Goal: Task Accomplishment & Management: Complete application form

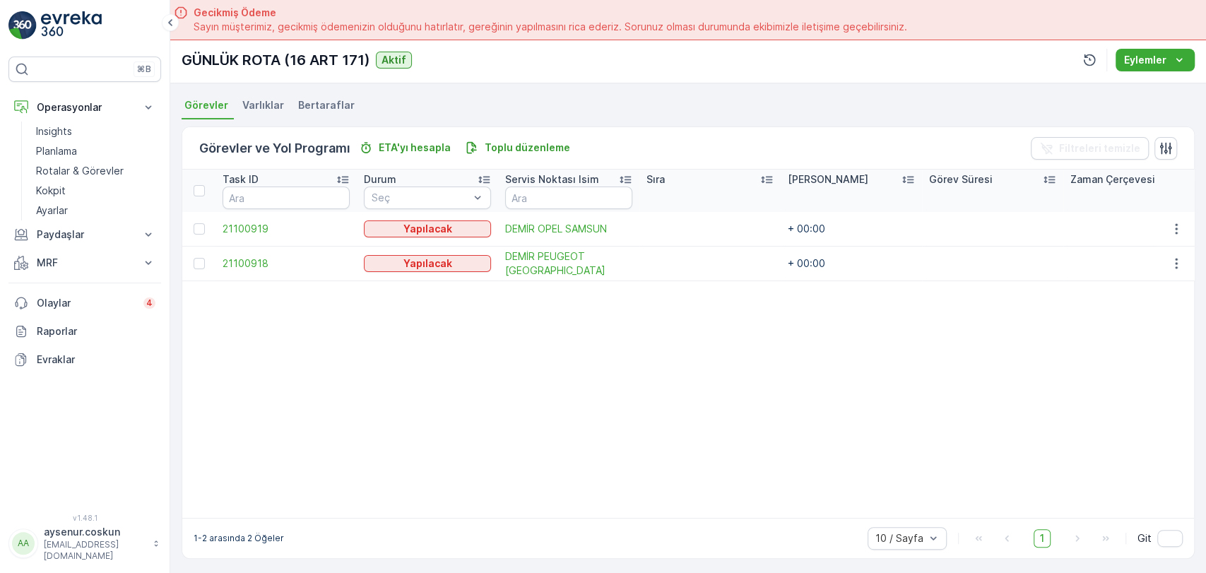
scroll to position [63, 0]
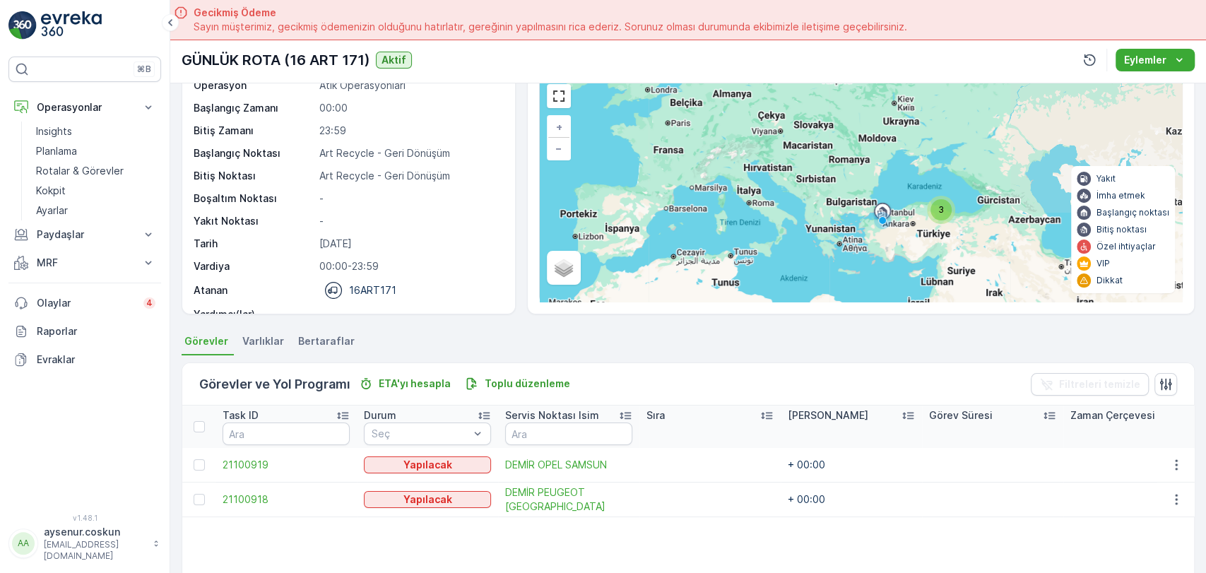
click at [79, 15] on img at bounding box center [71, 25] width 61 height 28
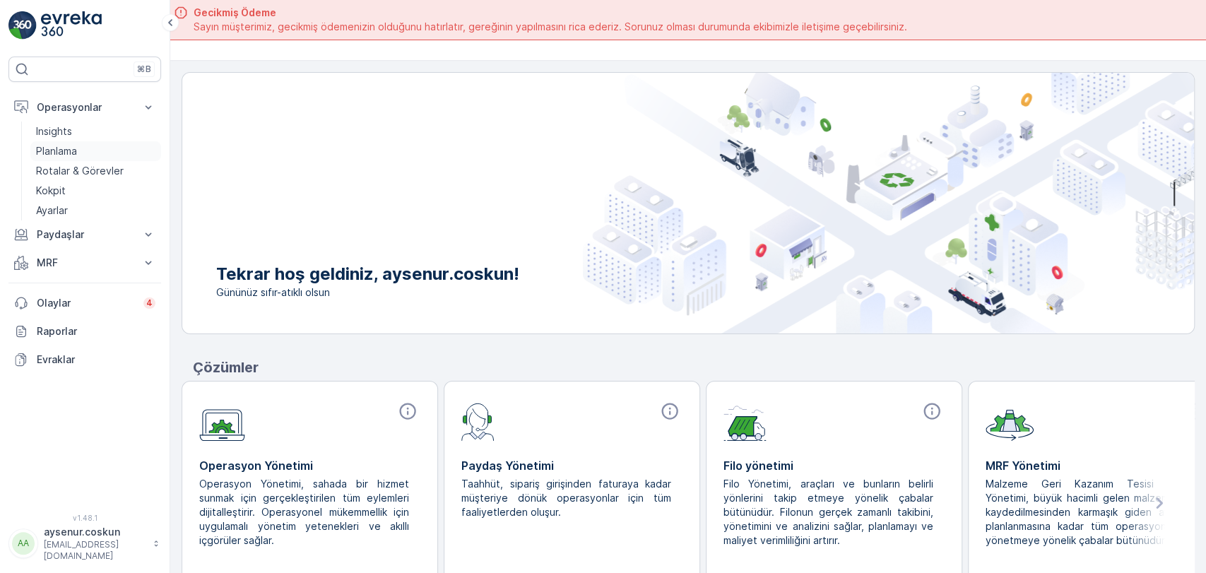
click at [109, 159] on link "Planlama" at bounding box center [95, 151] width 131 height 20
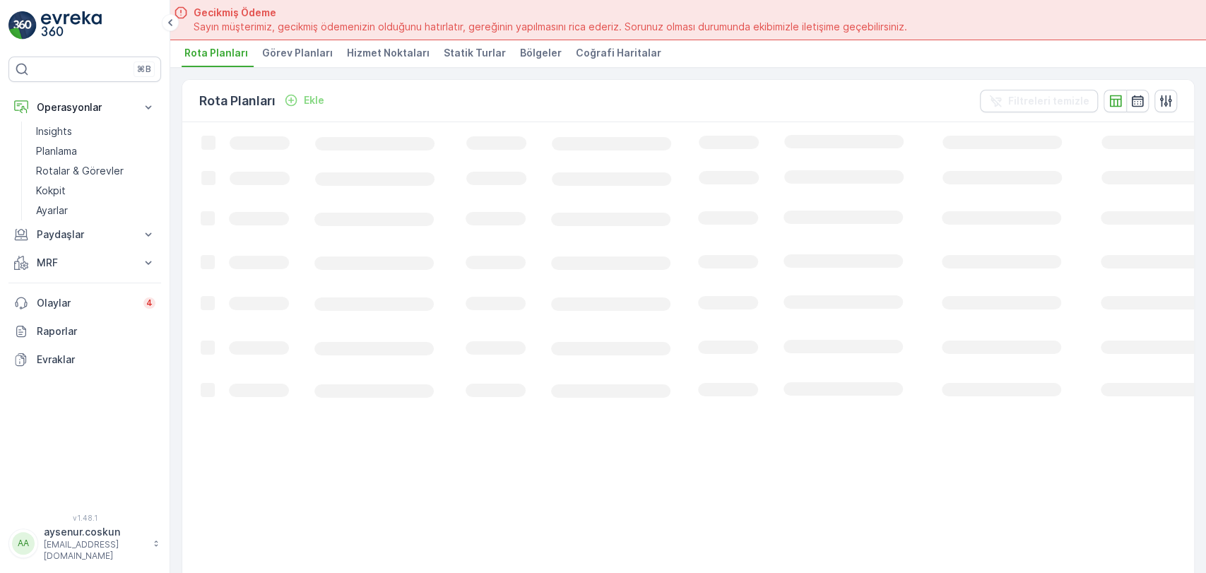
click at [413, 49] on span "Hizmet Noktaları" at bounding box center [388, 53] width 83 height 14
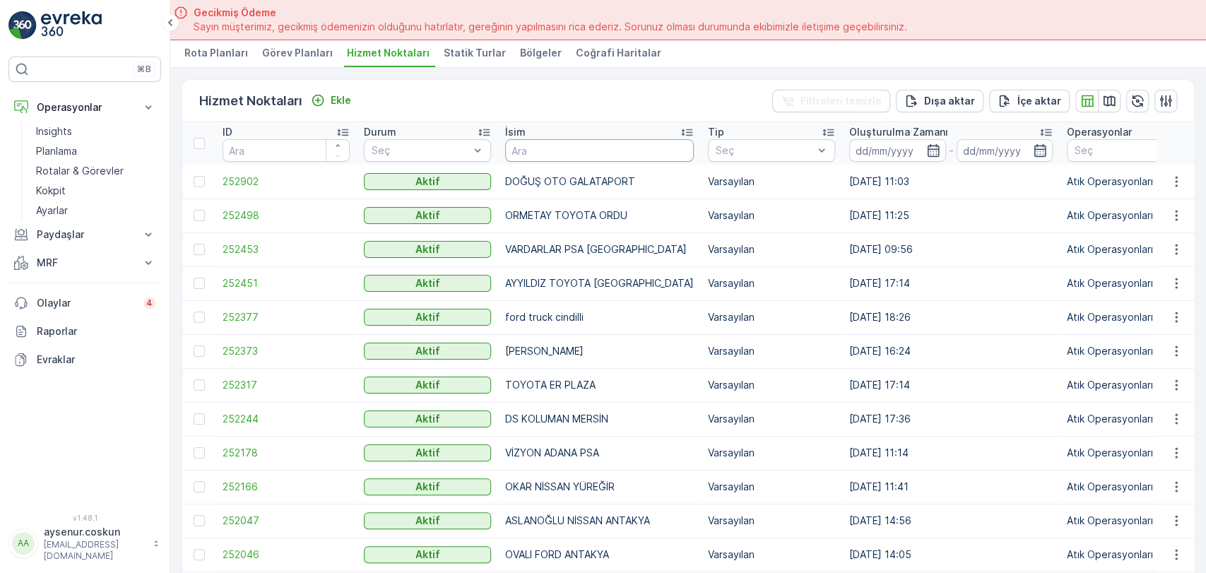
click at [594, 157] on input "text" at bounding box center [599, 150] width 189 height 23
type input "erk"
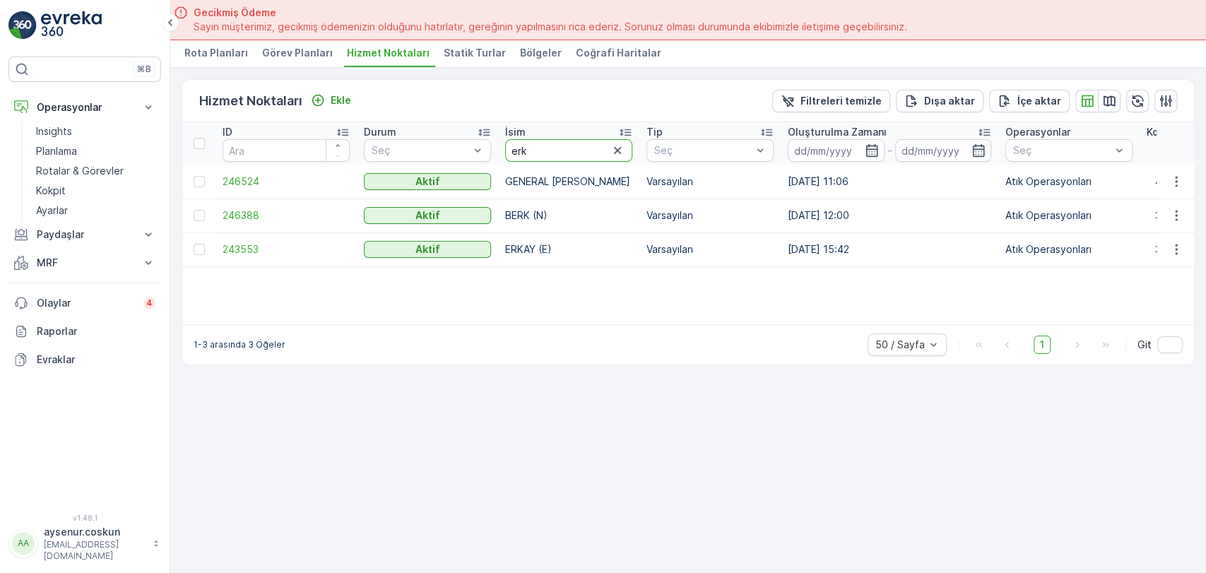
click at [526, 150] on input "erk" at bounding box center [568, 150] width 127 height 23
type input "er"
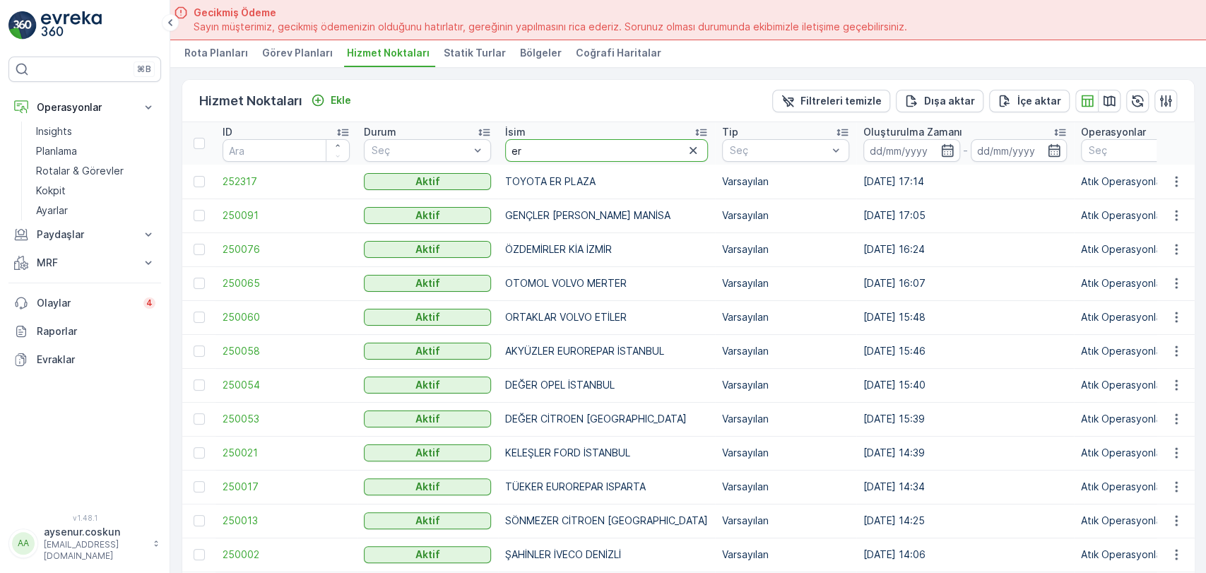
click at [550, 151] on input "er" at bounding box center [606, 150] width 203 height 23
type input "er kağ"
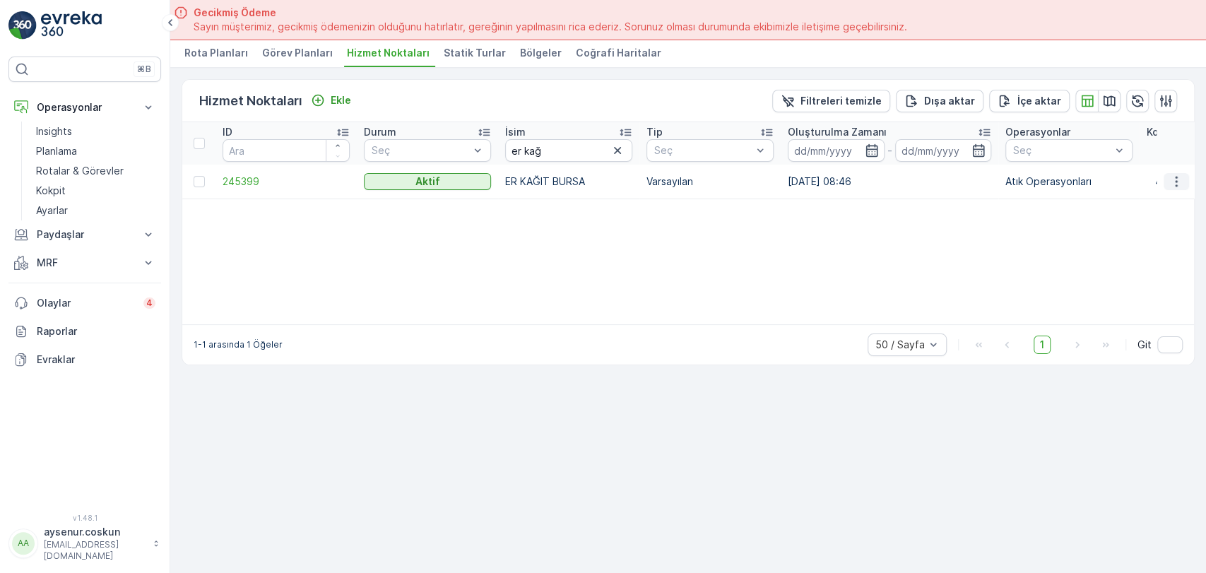
click at [1181, 182] on icon "button" at bounding box center [1176, 182] width 14 height 14
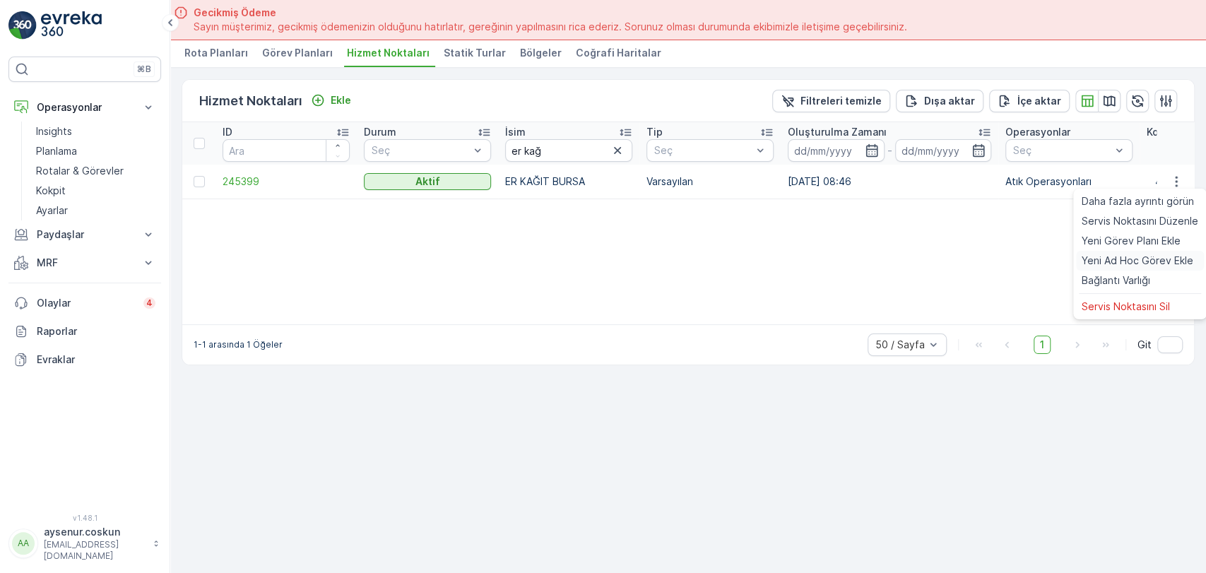
click at [1125, 258] on span "Yeni Ad Hoc Görev Ekle" at bounding box center [1138, 261] width 112 height 14
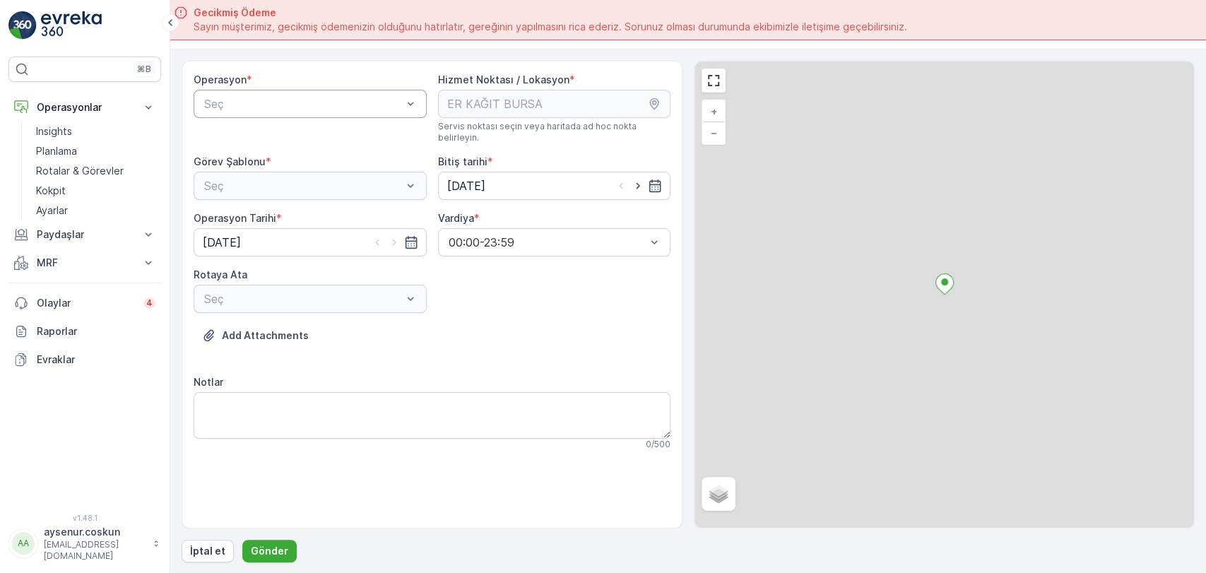
click at [278, 107] on div at bounding box center [303, 104] width 201 height 13
click at [266, 135] on span "Atık Operasyonları" at bounding box center [249, 138] width 94 height 13
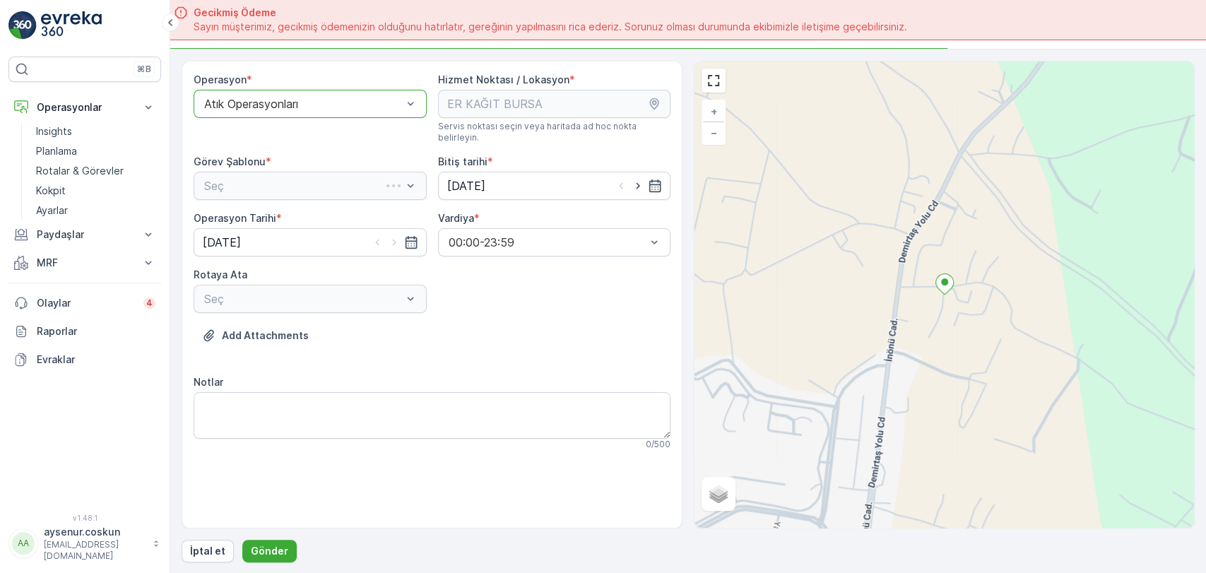
click at [261, 179] on div at bounding box center [295, 185] width 184 height 13
click at [254, 214] on span "Atık Toplama" at bounding box center [236, 220] width 68 height 13
click at [288, 293] on div at bounding box center [303, 299] width 201 height 13
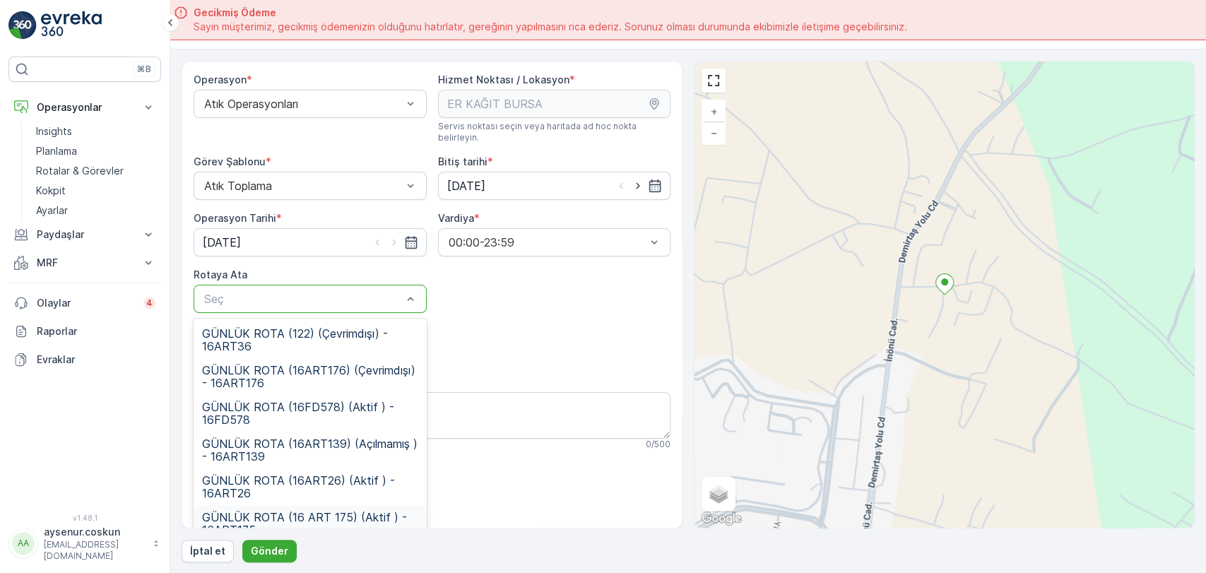
click at [285, 511] on span "GÜNLÜK ROTA (16 ART 175) (Aktif ) - 16ART175" at bounding box center [310, 523] width 216 height 25
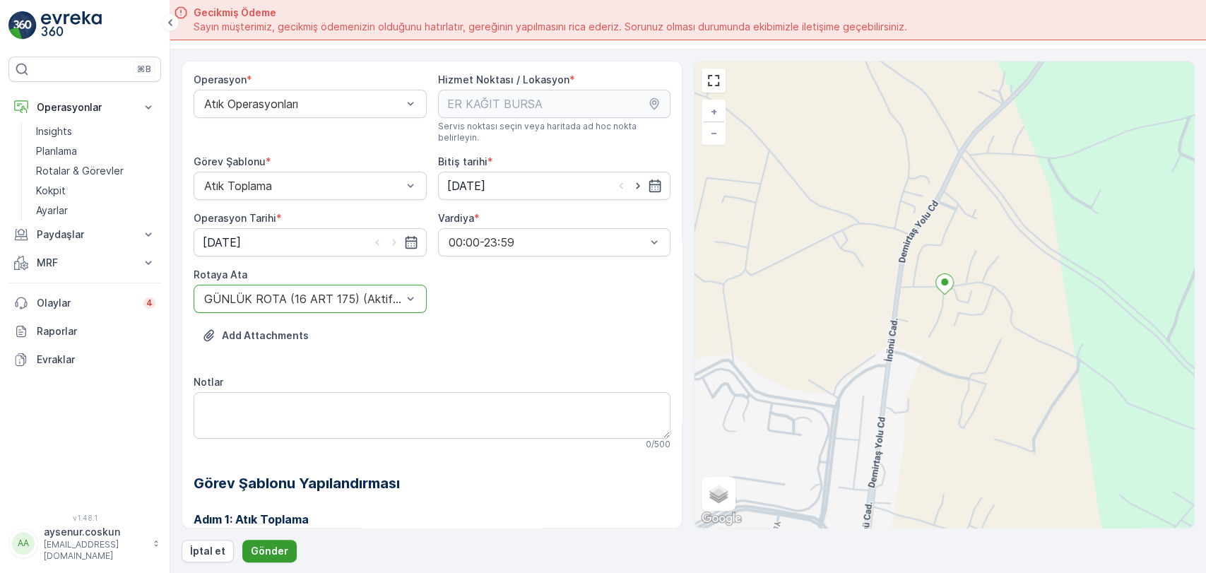
click at [261, 549] on p "Gönder" at bounding box center [269, 551] width 37 height 14
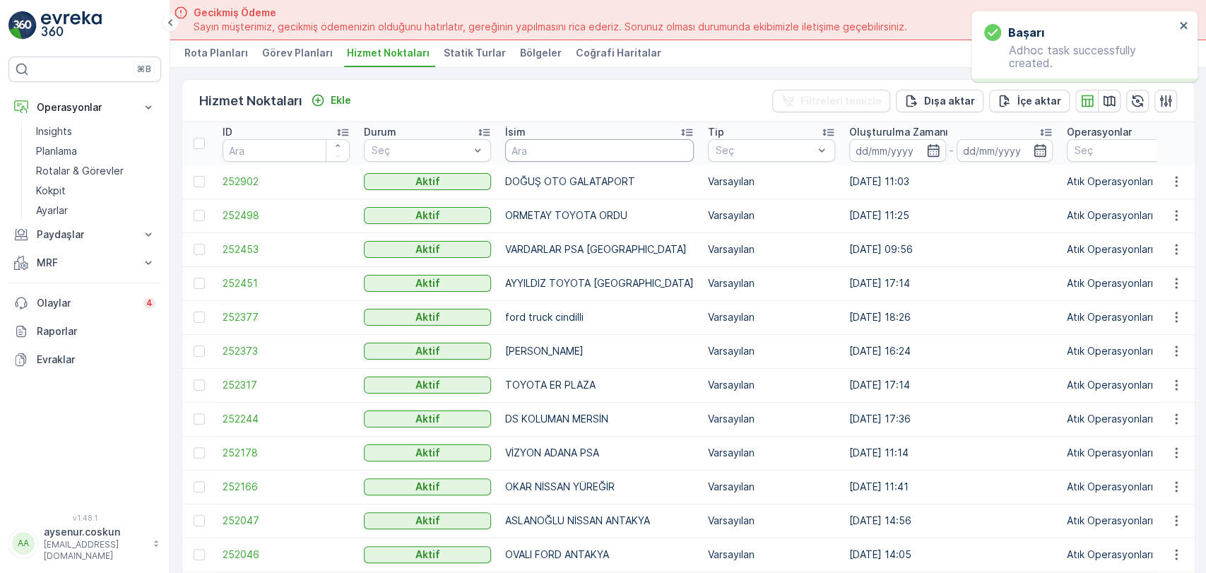
click at [548, 143] on input "text" at bounding box center [599, 150] width 189 height 23
type input "bplad"
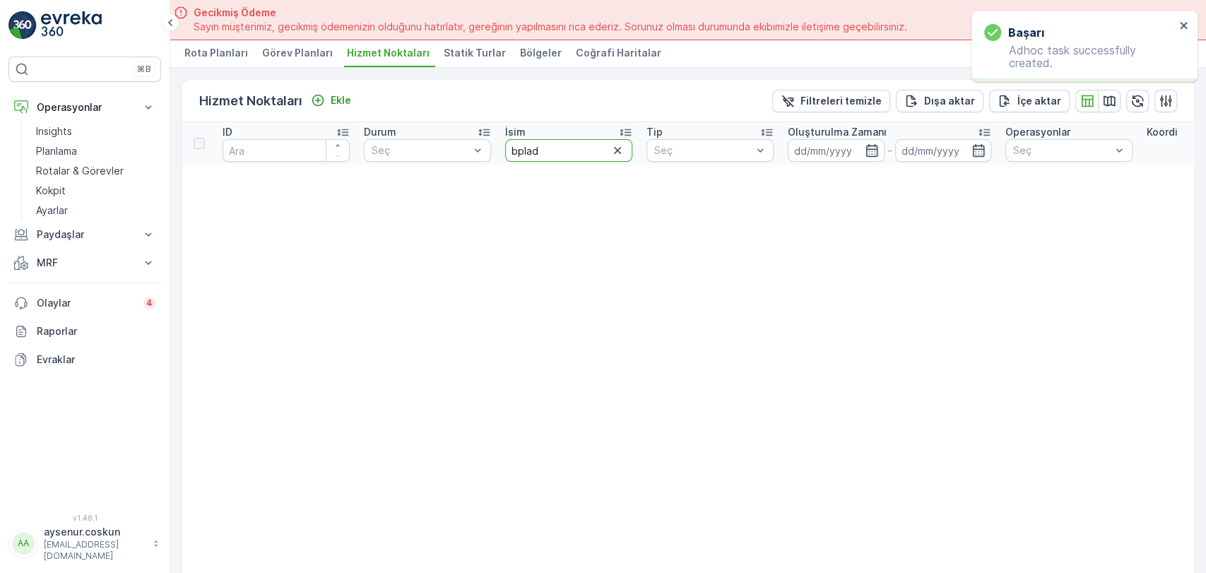
click at [548, 143] on input "bplad" at bounding box center [568, 150] width 127 height 23
type input "bplas"
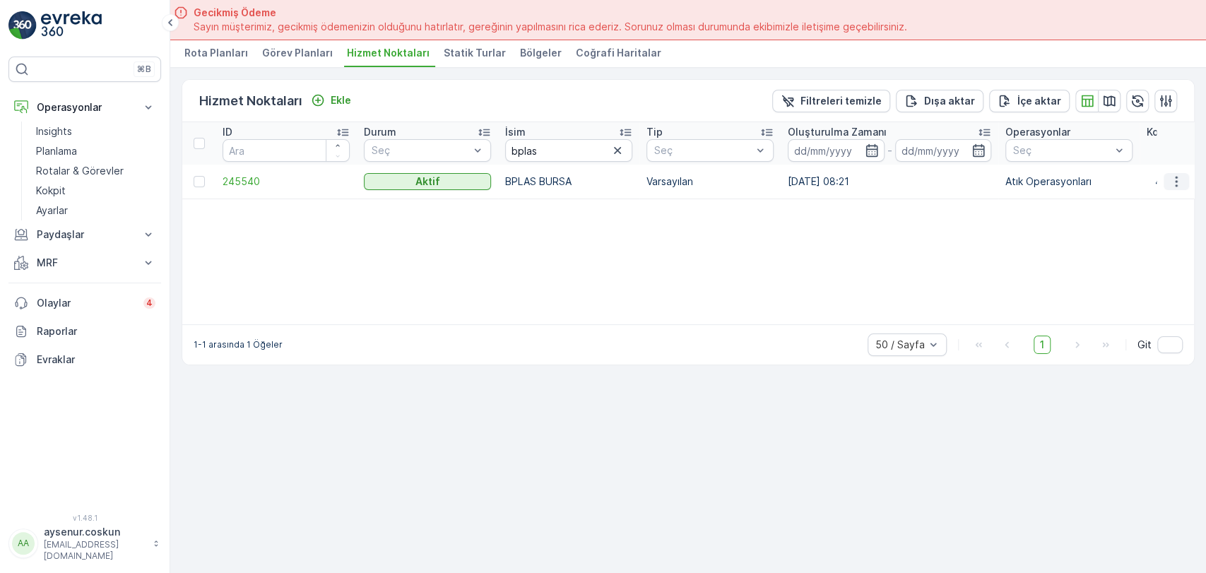
click at [1172, 177] on icon "button" at bounding box center [1176, 182] width 14 height 14
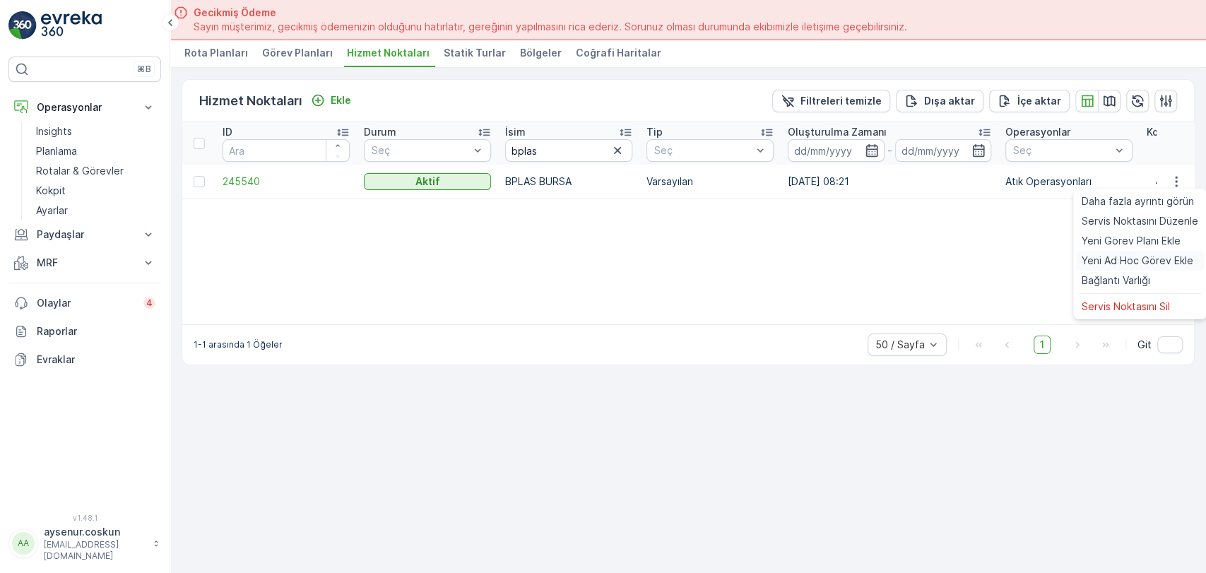
click at [1136, 264] on span "Yeni Ad Hoc Görev Ekle" at bounding box center [1138, 261] width 112 height 14
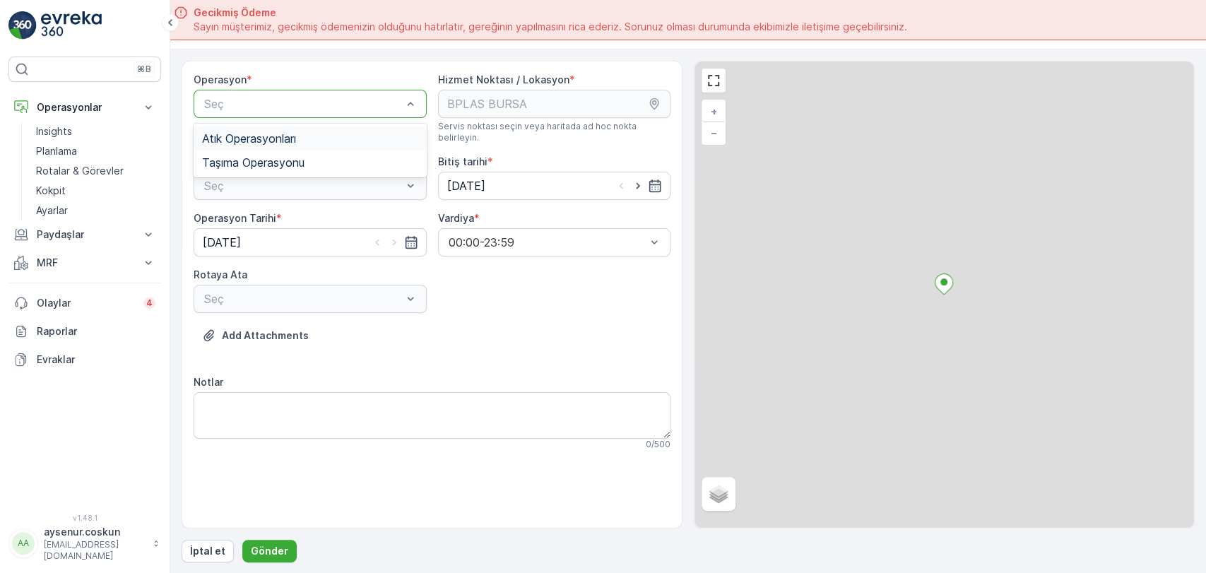
click at [305, 100] on div at bounding box center [303, 104] width 201 height 13
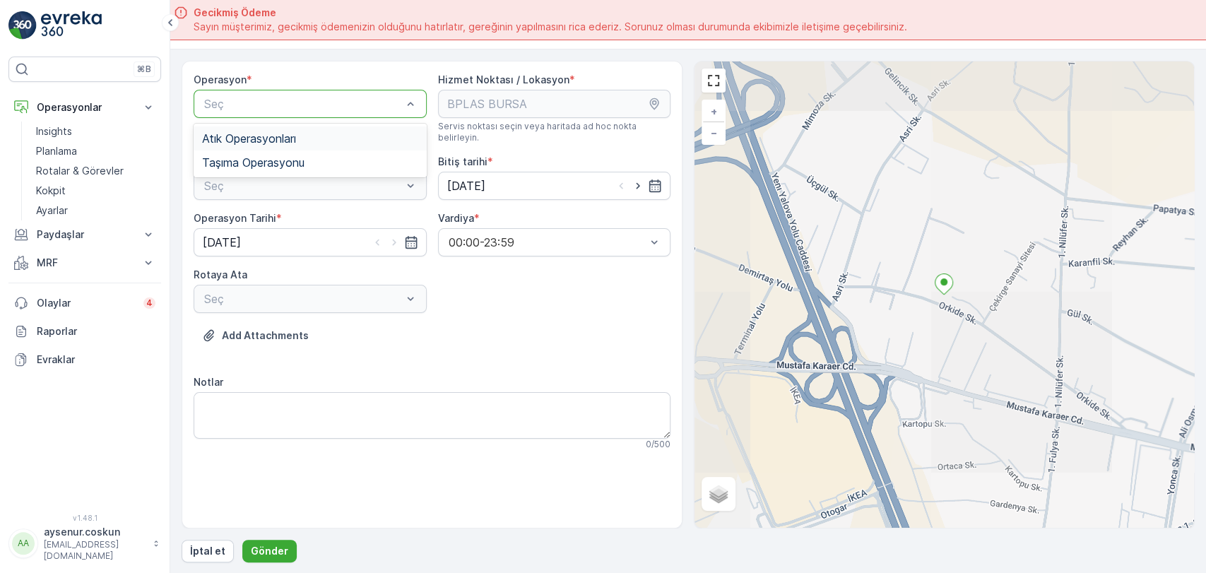
click at [308, 141] on div "Atık Operasyonları" at bounding box center [310, 138] width 216 height 13
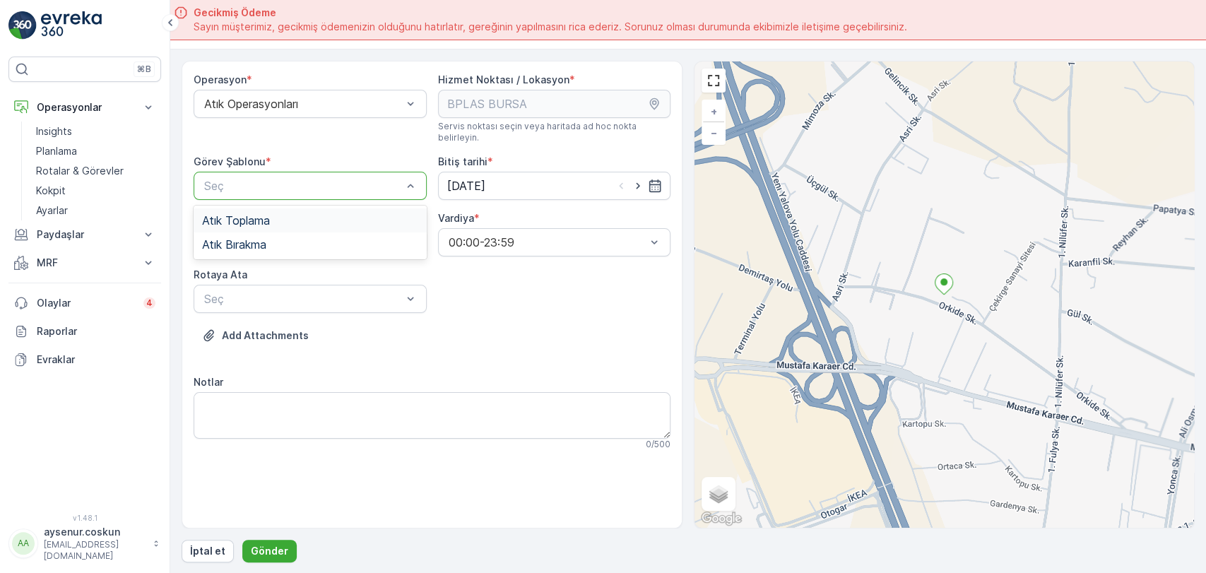
drag, startPoint x: 300, startPoint y: 181, endPoint x: 300, endPoint y: 209, distance: 28.3
click at [309, 303] on div "Operasyon * Atık Operasyonları Hizmet Noktası / Lokasyon * Servis noktası seçin…" at bounding box center [432, 267] width 477 height 389
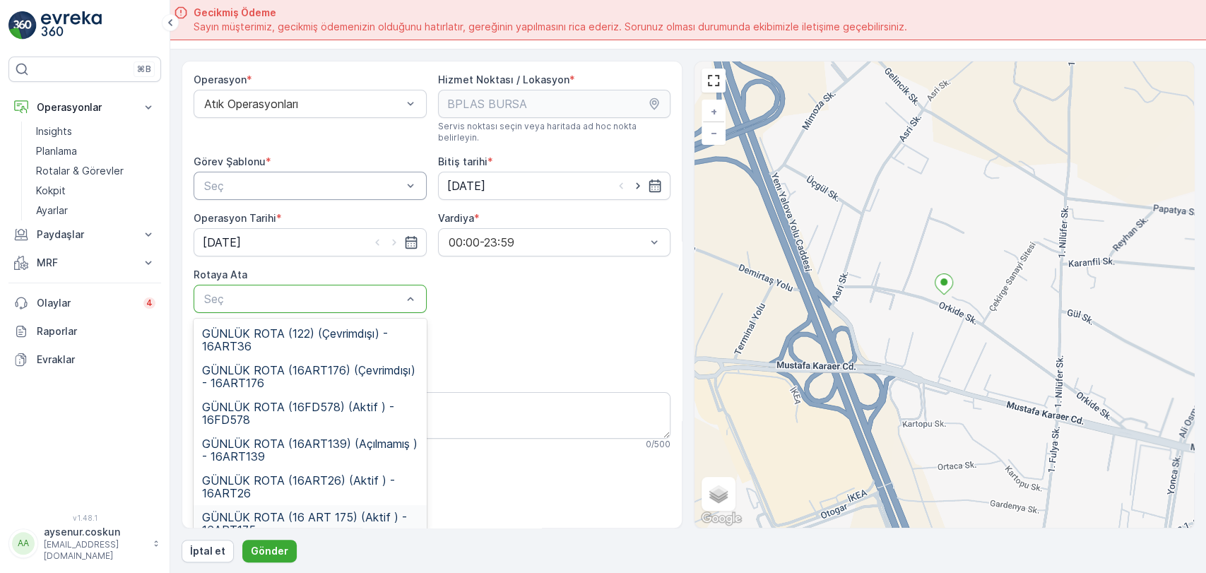
click at [344, 514] on span "GÜNLÜK ROTA (16 ART 175) (Aktif ) - 16ART175" at bounding box center [310, 523] width 216 height 25
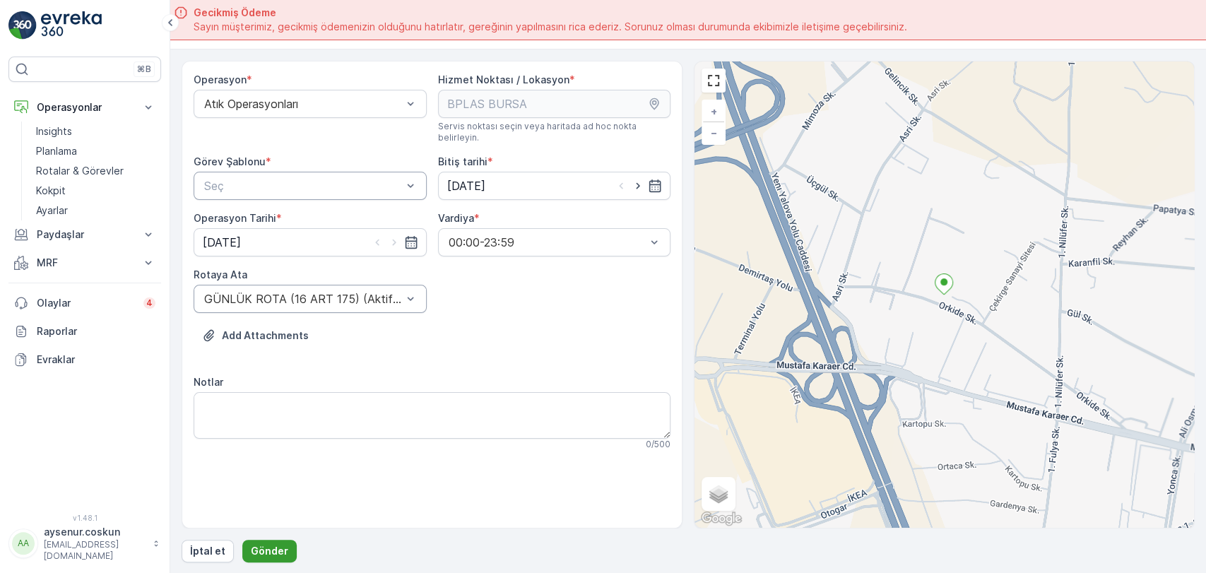
click at [270, 555] on p "Gönder" at bounding box center [269, 551] width 37 height 14
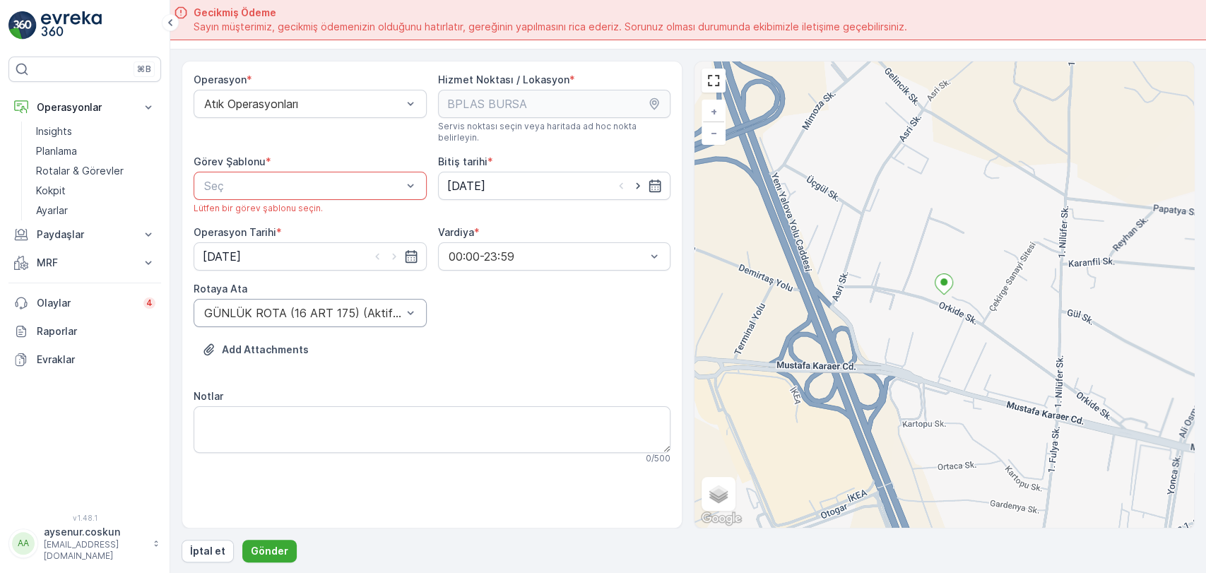
click at [261, 179] on div at bounding box center [303, 185] width 201 height 13
click at [253, 214] on span "Atık Toplama" at bounding box center [236, 220] width 68 height 13
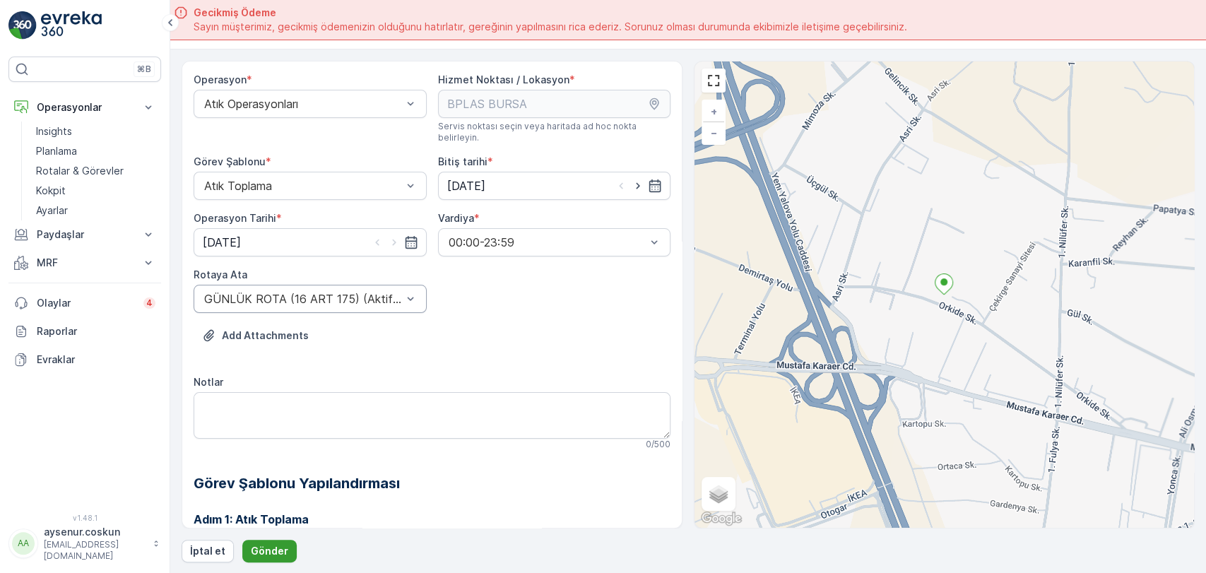
click at [278, 551] on p "Gönder" at bounding box center [269, 551] width 37 height 14
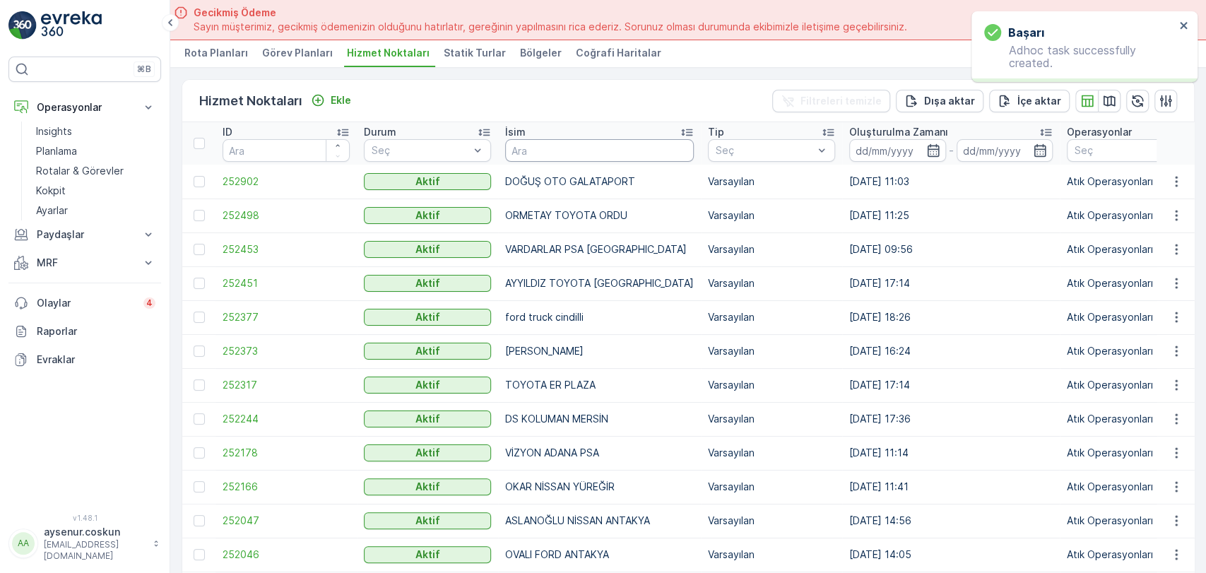
click at [582, 153] on input "text" at bounding box center [599, 150] width 189 height 23
type input "bplas"
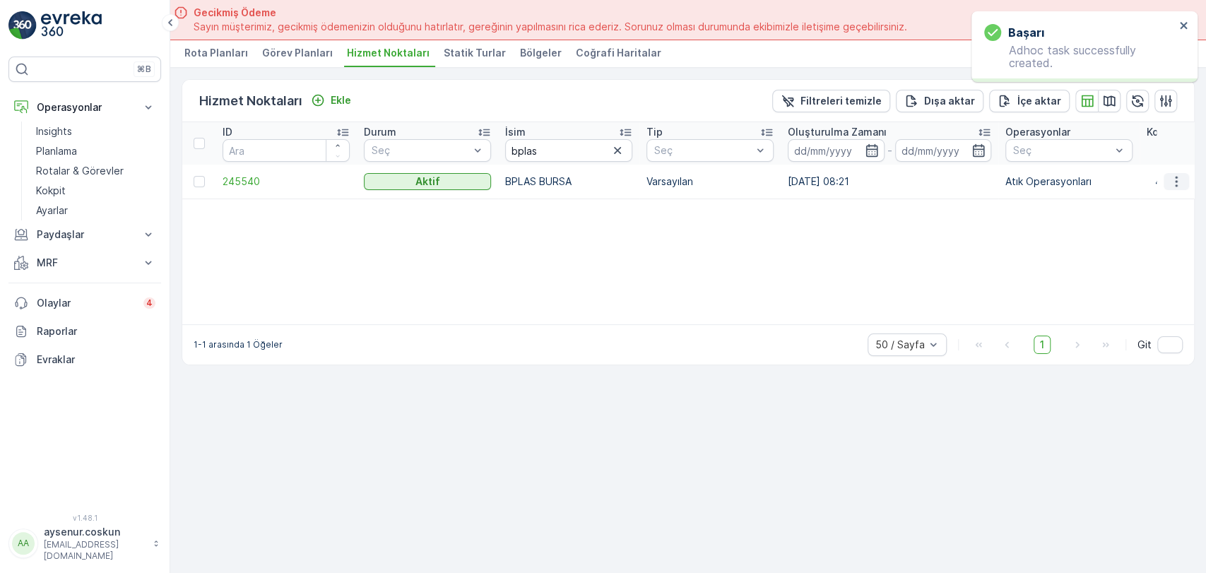
click at [1170, 181] on icon "button" at bounding box center [1176, 182] width 14 height 14
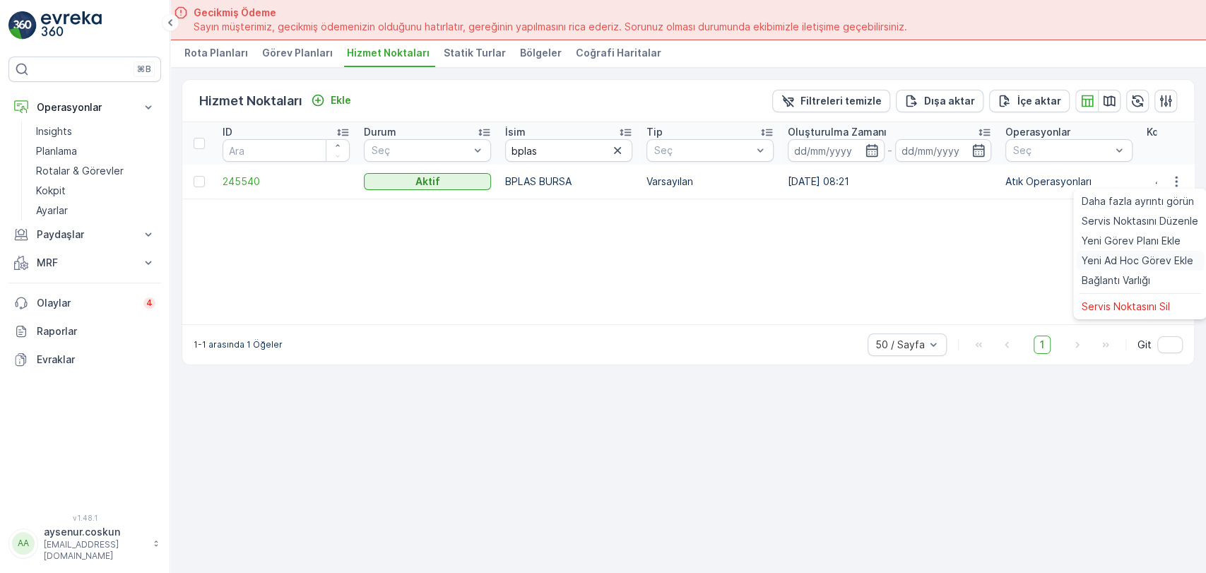
click at [1113, 264] on span "Yeni Ad Hoc Görev Ekle" at bounding box center [1138, 261] width 112 height 14
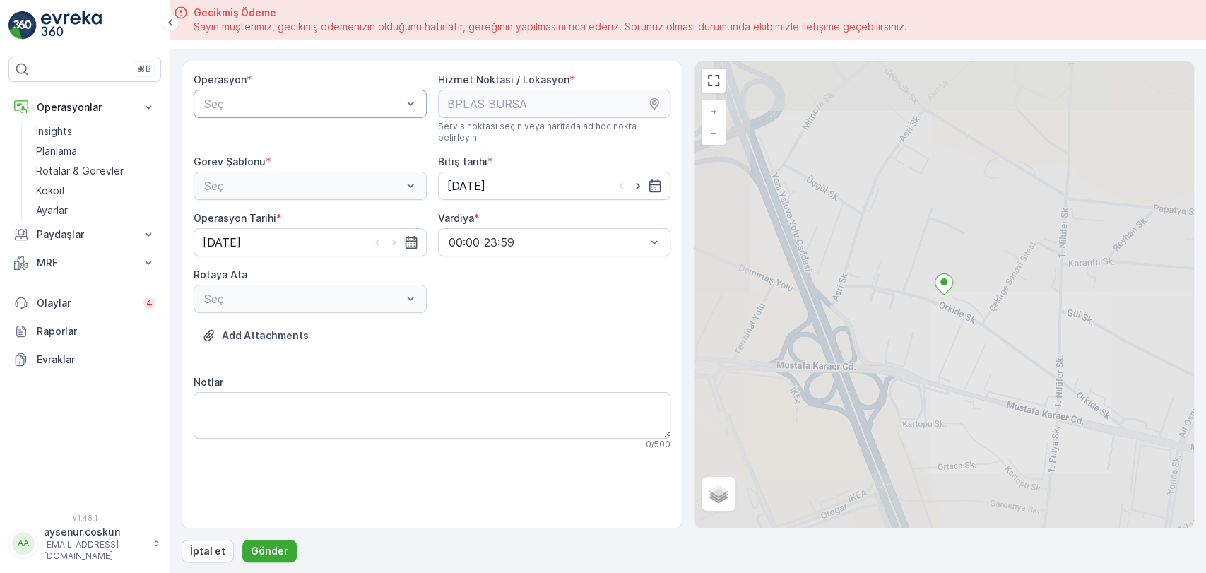
click at [390, 112] on div "Seç" at bounding box center [310, 104] width 233 height 28
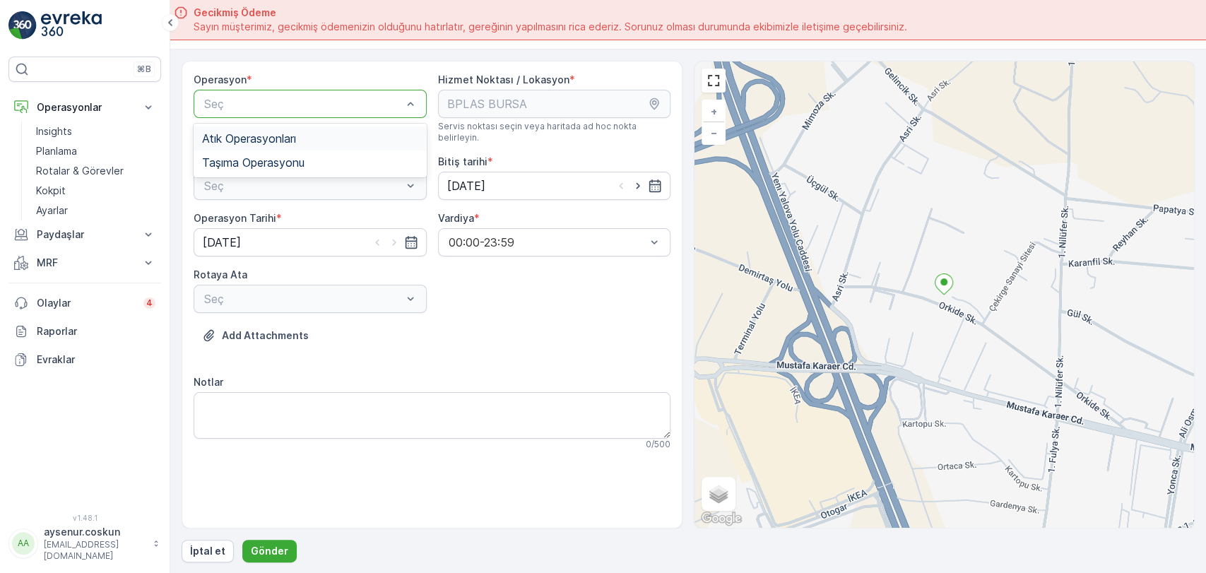
click at [388, 136] on div "Atık Operasyonları" at bounding box center [310, 138] width 216 height 13
click at [311, 179] on div at bounding box center [303, 185] width 201 height 13
click at [307, 214] on div "Atık Toplama" at bounding box center [310, 220] width 216 height 13
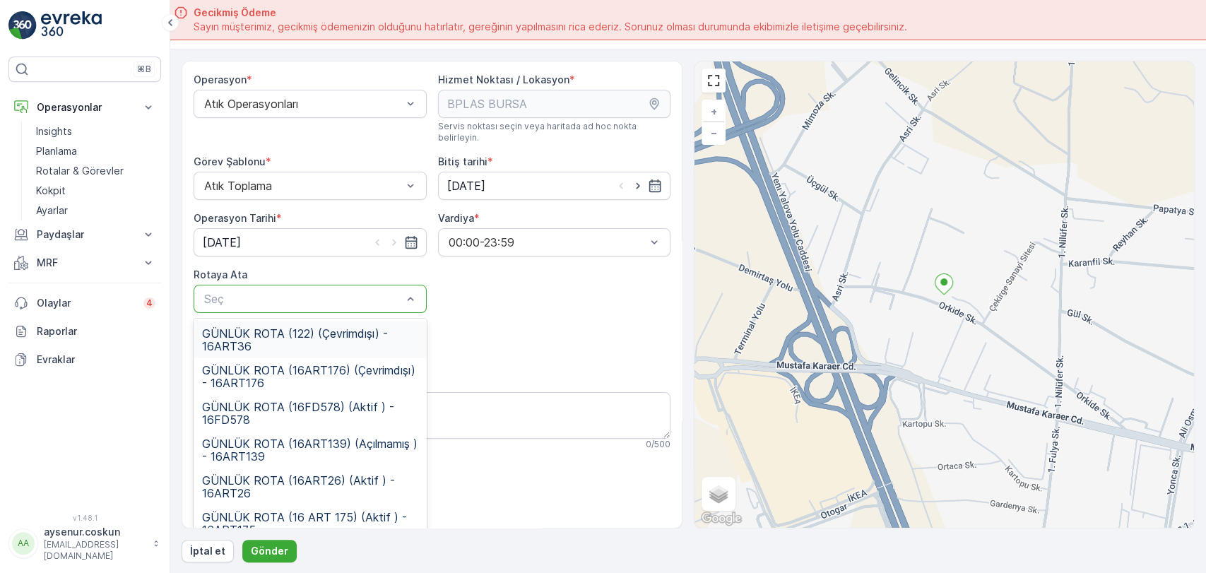
click at [309, 293] on div at bounding box center [303, 299] width 201 height 13
click at [348, 511] on span "GÜNLÜK ROTA (16 ART 175) (Aktif ) - 16ART175" at bounding box center [310, 523] width 216 height 25
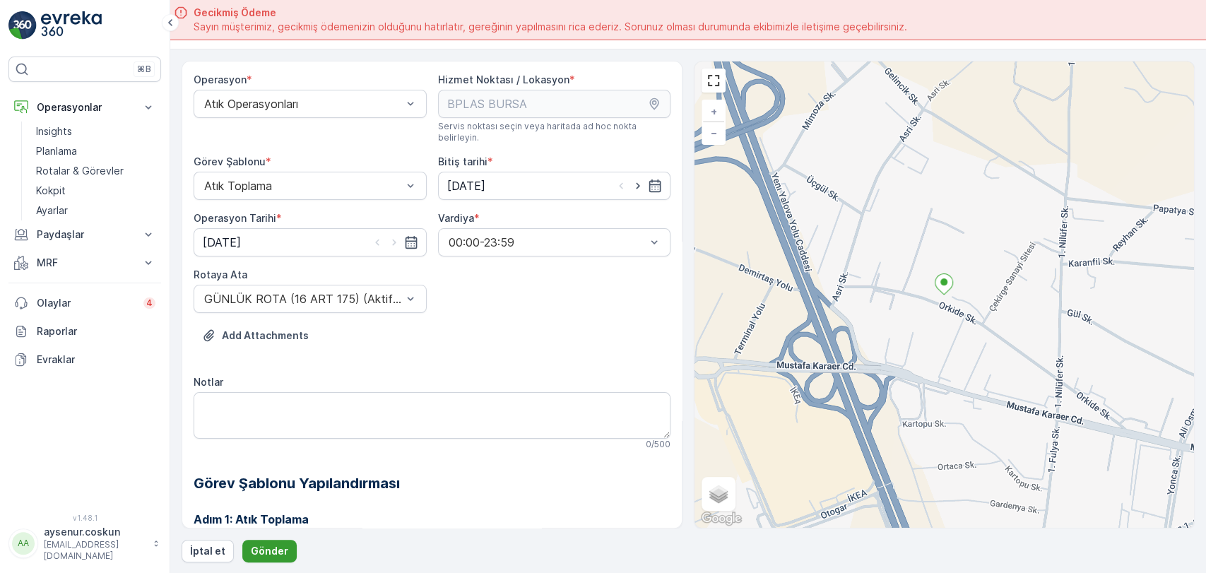
click at [266, 550] on p "Gönder" at bounding box center [269, 551] width 37 height 14
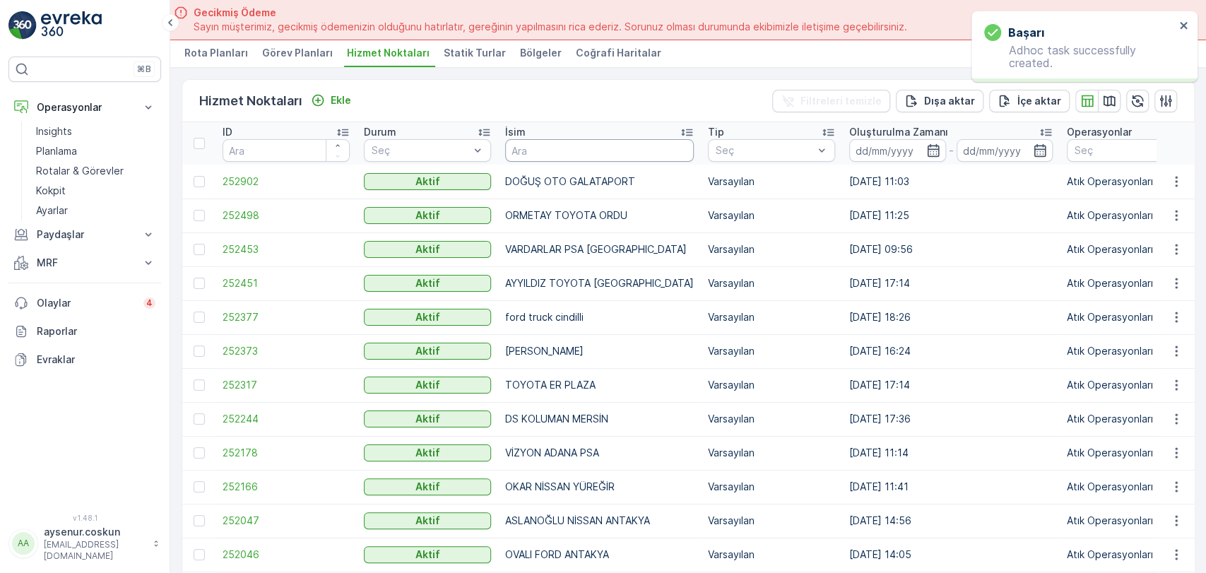
click at [647, 149] on input "text" at bounding box center [599, 150] width 189 height 23
type input "bplas"
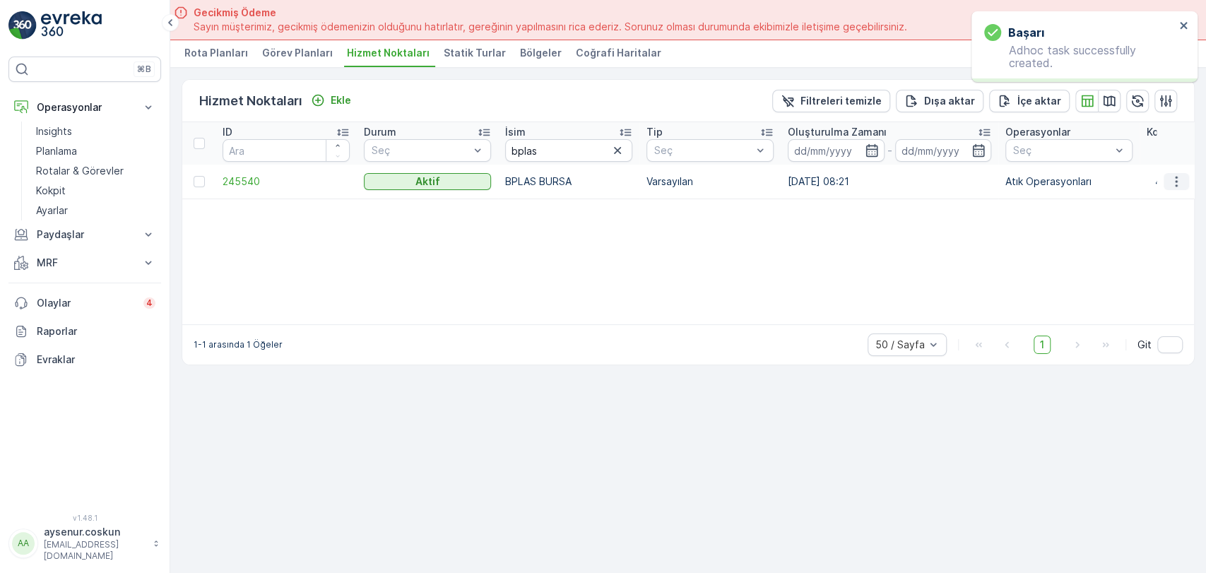
click at [1184, 173] on button "button" at bounding box center [1176, 181] width 25 height 17
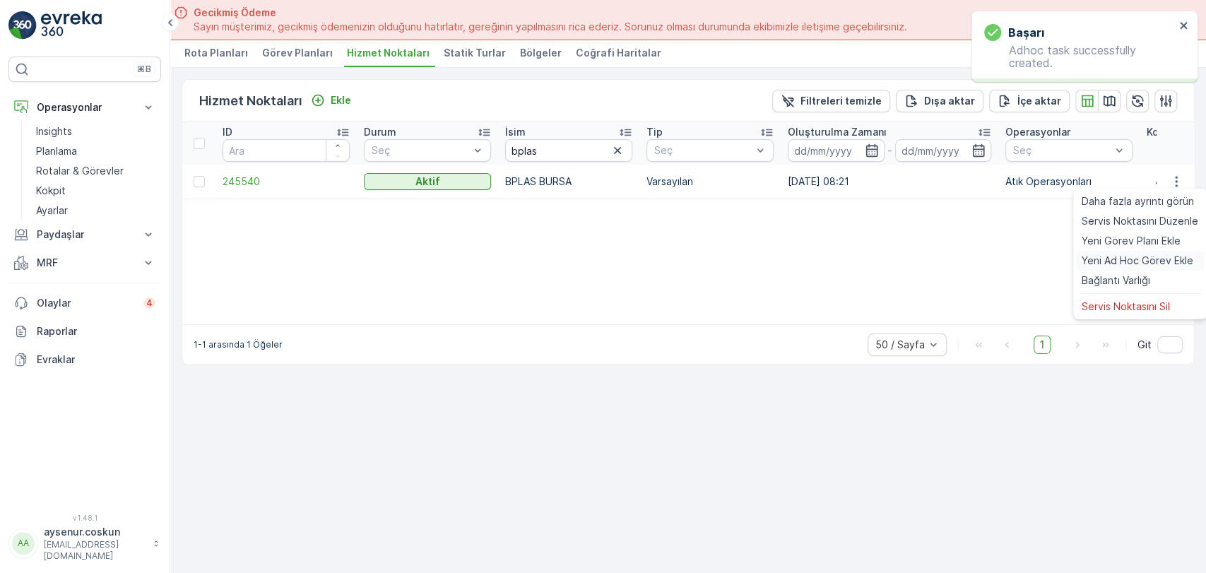
click at [1140, 261] on span "Yeni Ad Hoc Görev Ekle" at bounding box center [1138, 261] width 112 height 14
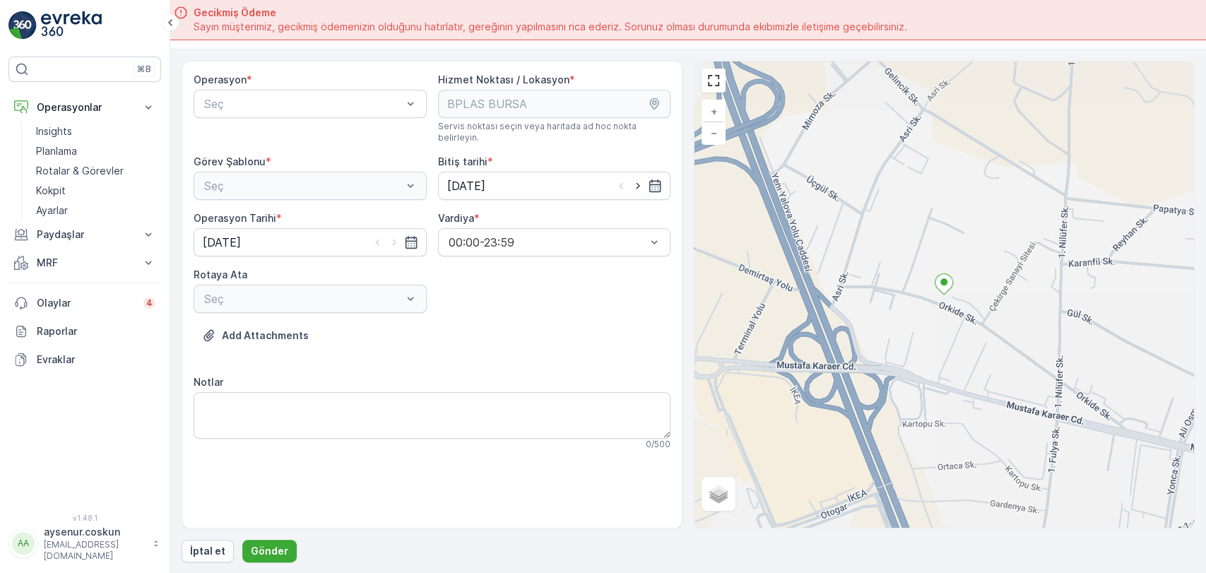
click at [281, 120] on div "Operasyon * Seç" at bounding box center [310, 108] width 233 height 71
click at [283, 112] on div "Seç" at bounding box center [310, 104] width 233 height 28
click at [271, 143] on span "Atık Operasyonları" at bounding box center [249, 138] width 94 height 13
click at [276, 179] on div at bounding box center [303, 185] width 201 height 13
click at [281, 208] on div "Atık Toplama" at bounding box center [310, 220] width 233 height 24
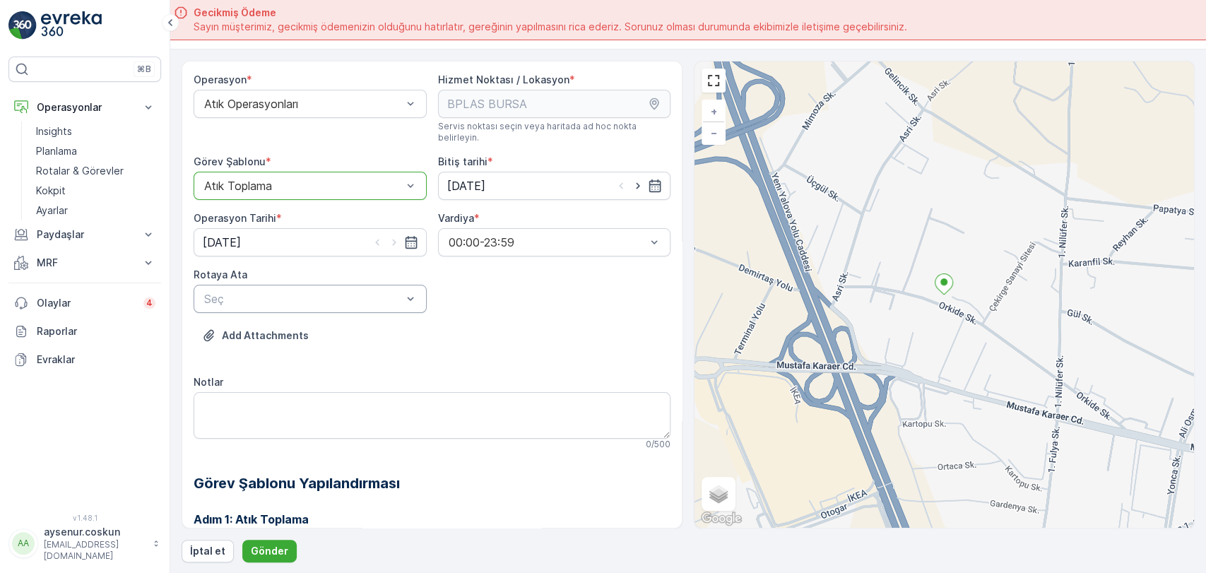
click at [262, 293] on div at bounding box center [303, 299] width 201 height 13
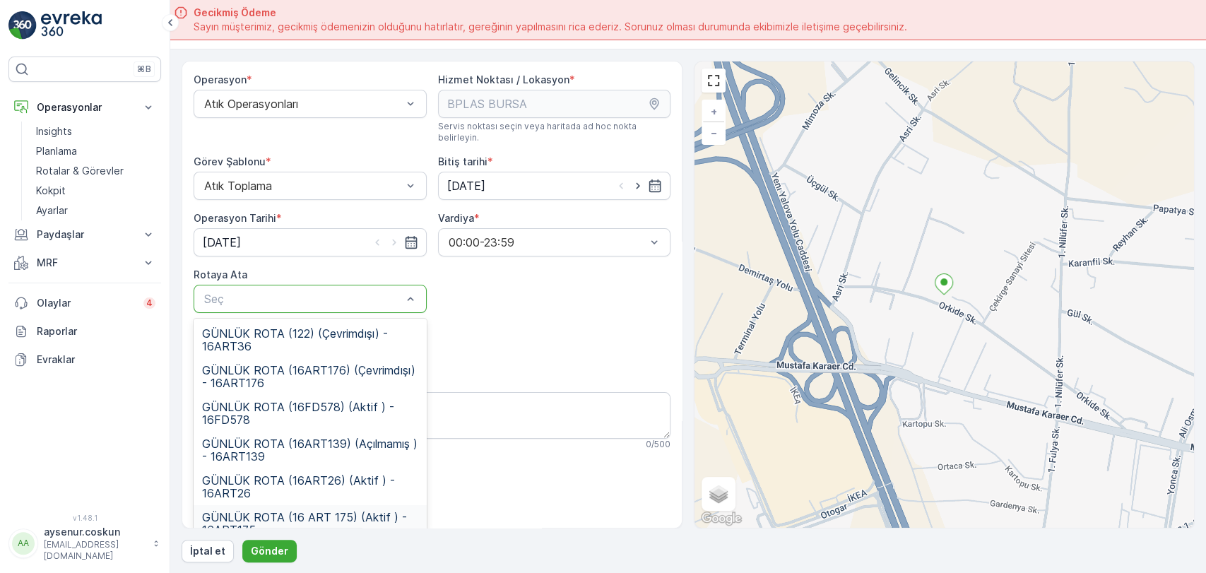
click at [334, 505] on div "GÜNLÜK ROTA (16 ART 175) (Aktif ) - 16ART175" at bounding box center [310, 523] width 233 height 37
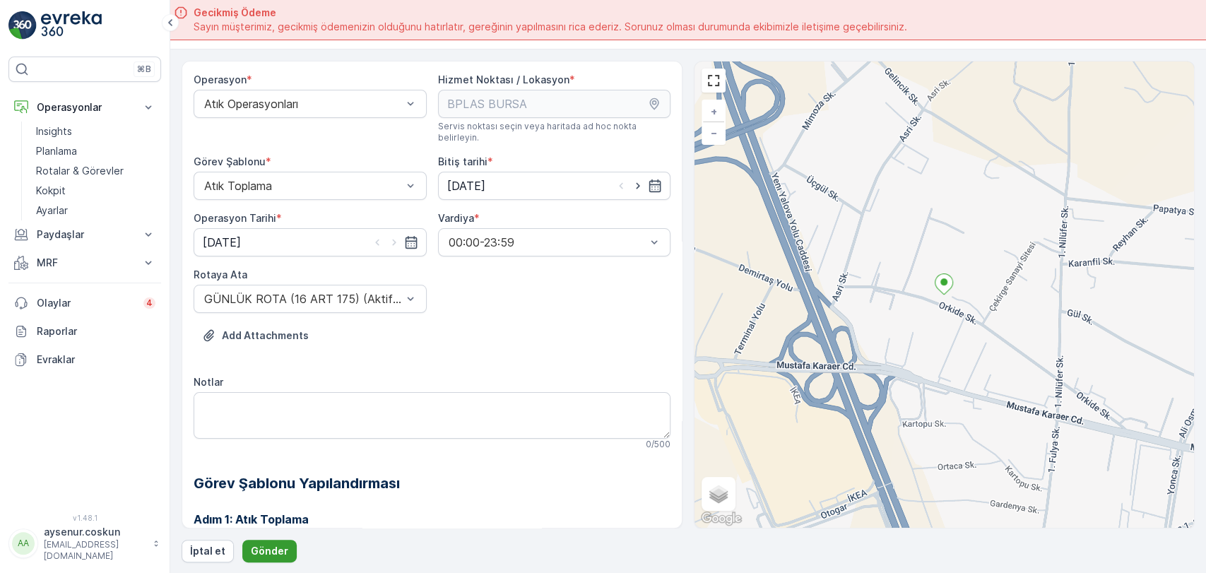
click at [267, 552] on p "Gönder" at bounding box center [269, 551] width 37 height 14
